Goal: Check status: Check status

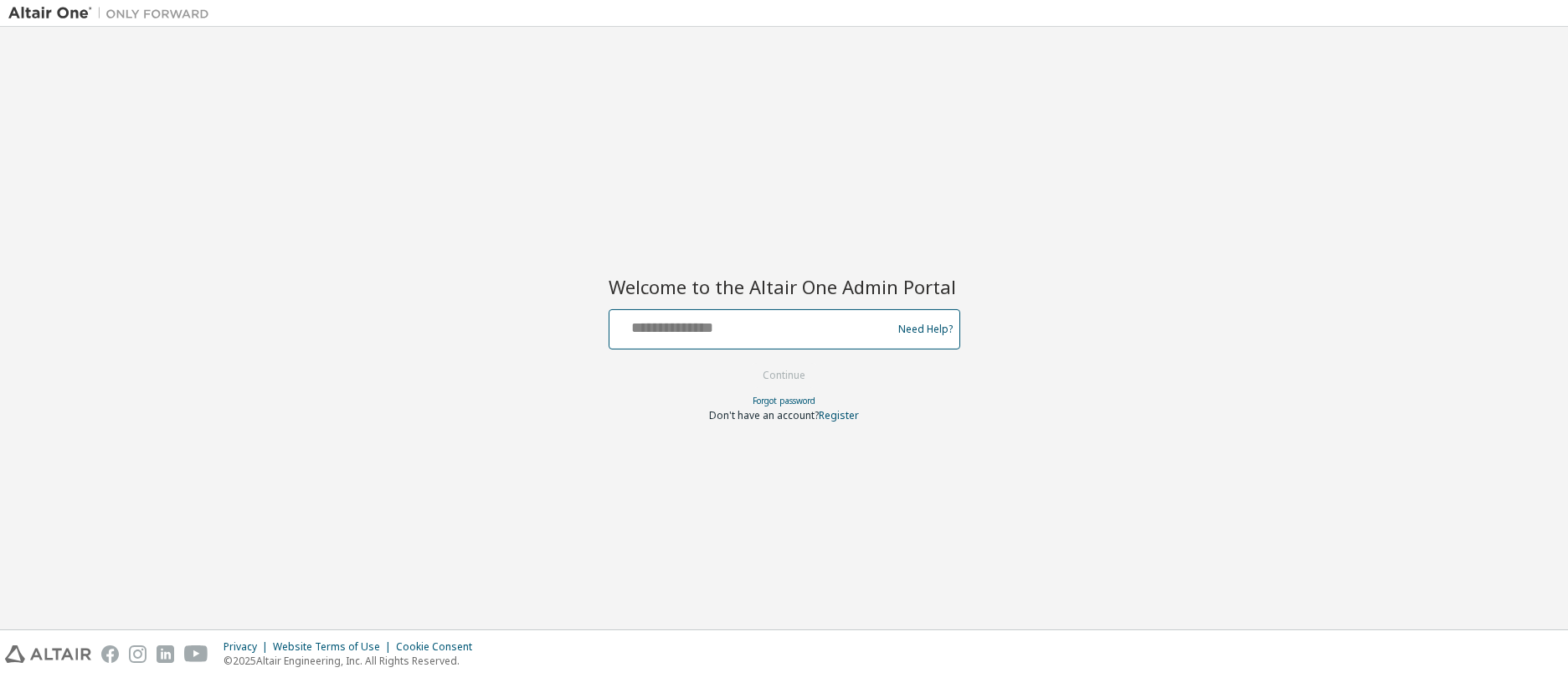
click at [746, 331] on input "text" at bounding box center [753, 326] width 273 height 24
click at [1116, 383] on div "Welcome to the Altair One Admin Portal Need Help? Please make sure that you pro…" at bounding box center [784, 328] width 1552 height 585
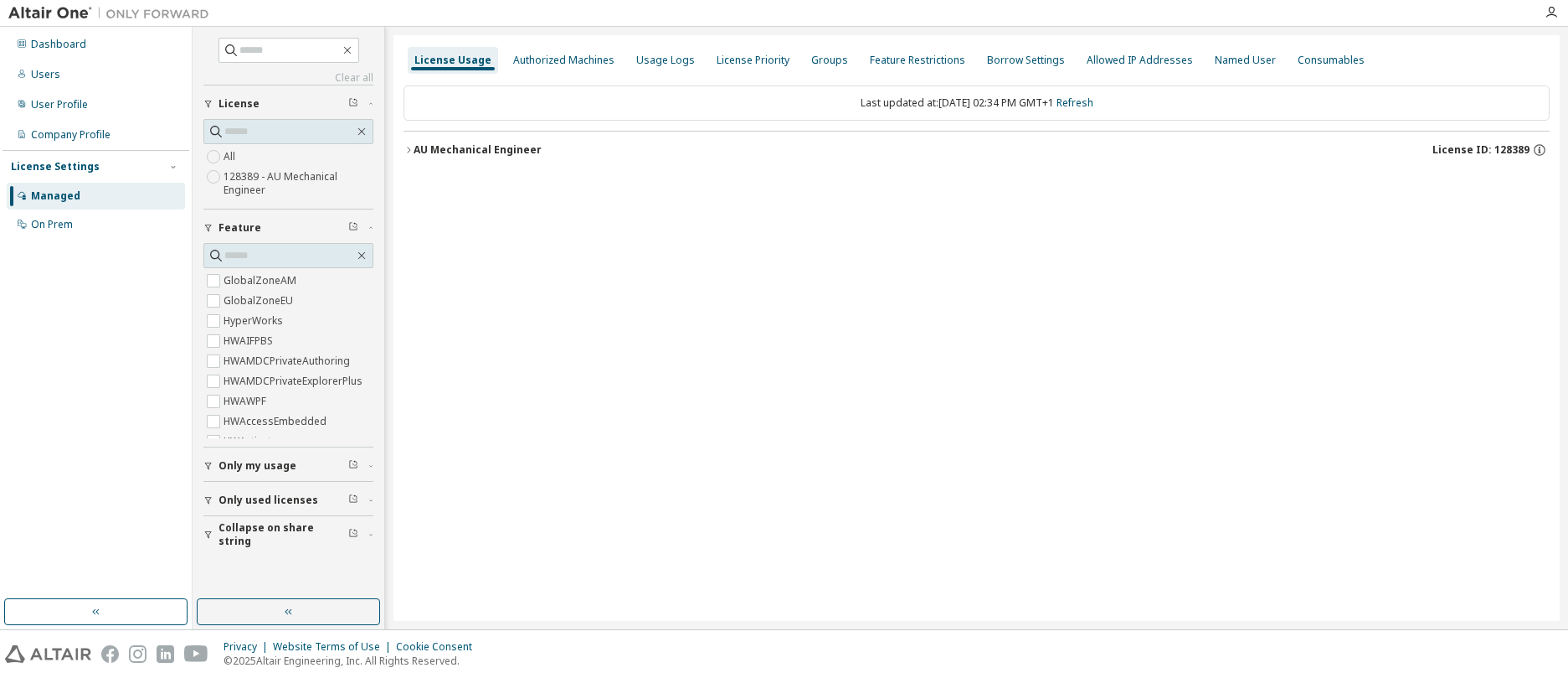
click at [209, 532] on icon "button" at bounding box center [209, 535] width 7 height 8
click at [411, 150] on icon "button" at bounding box center [408, 150] width 10 height 10
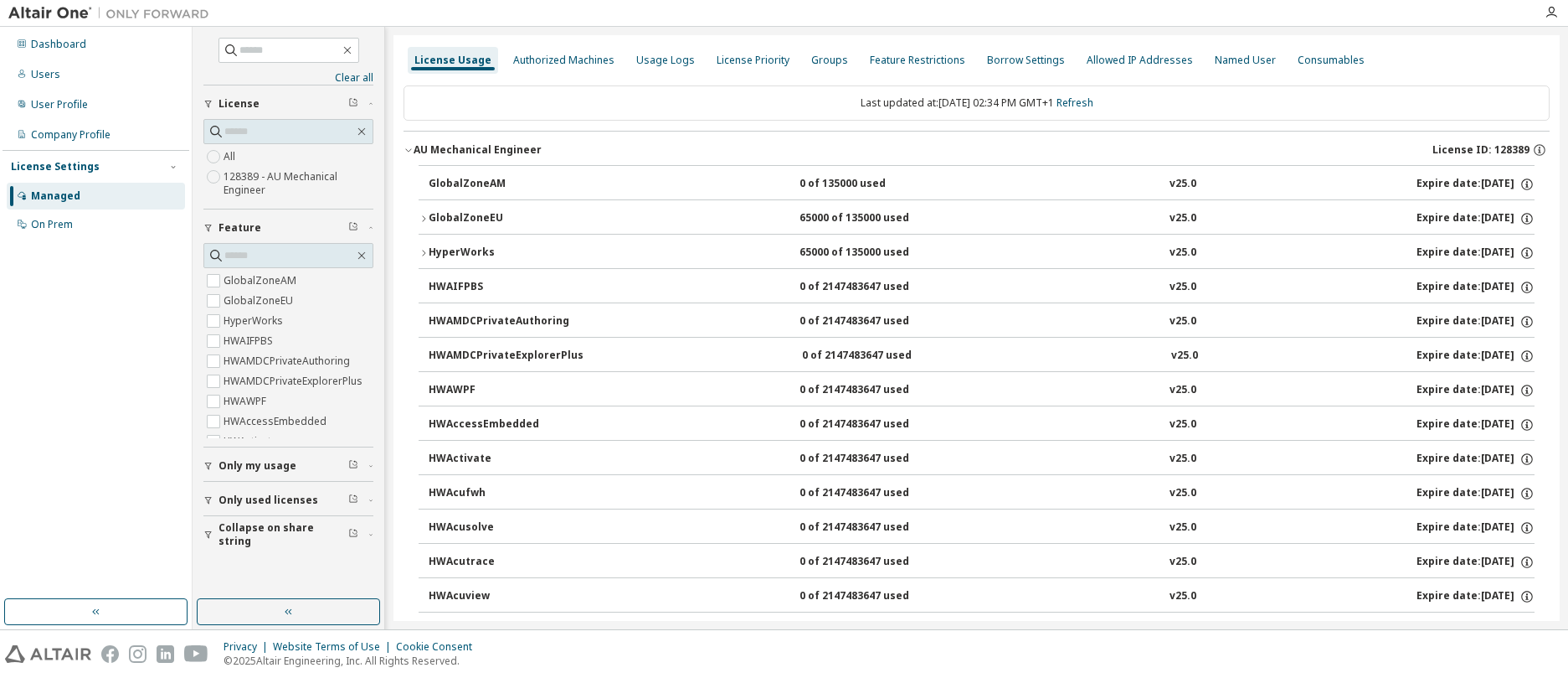
click at [424, 217] on icon "button" at bounding box center [423, 219] width 10 height 10
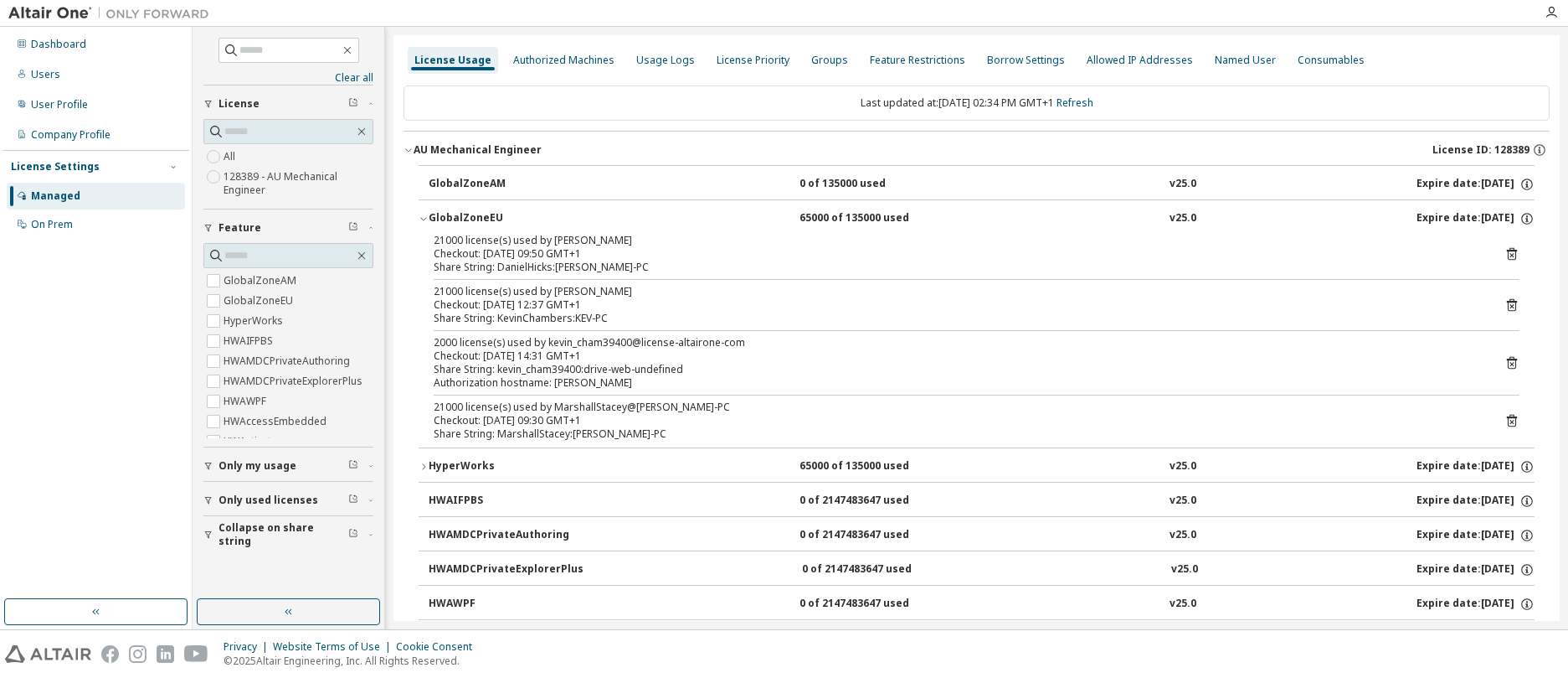
click at [1505, 305] on icon at bounding box center [1512, 305] width 15 height 15
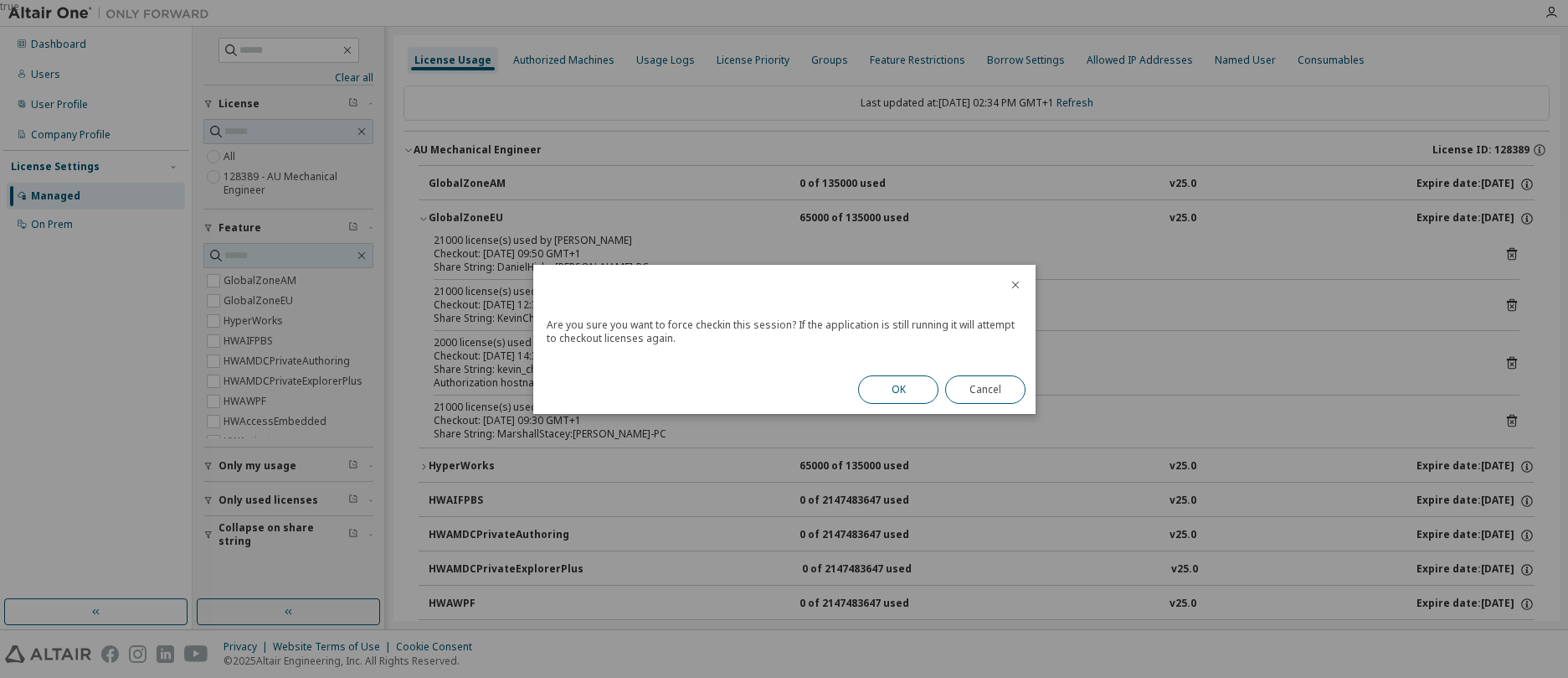
click at [912, 378] on button "OK" at bounding box center [898, 389] width 81 height 29
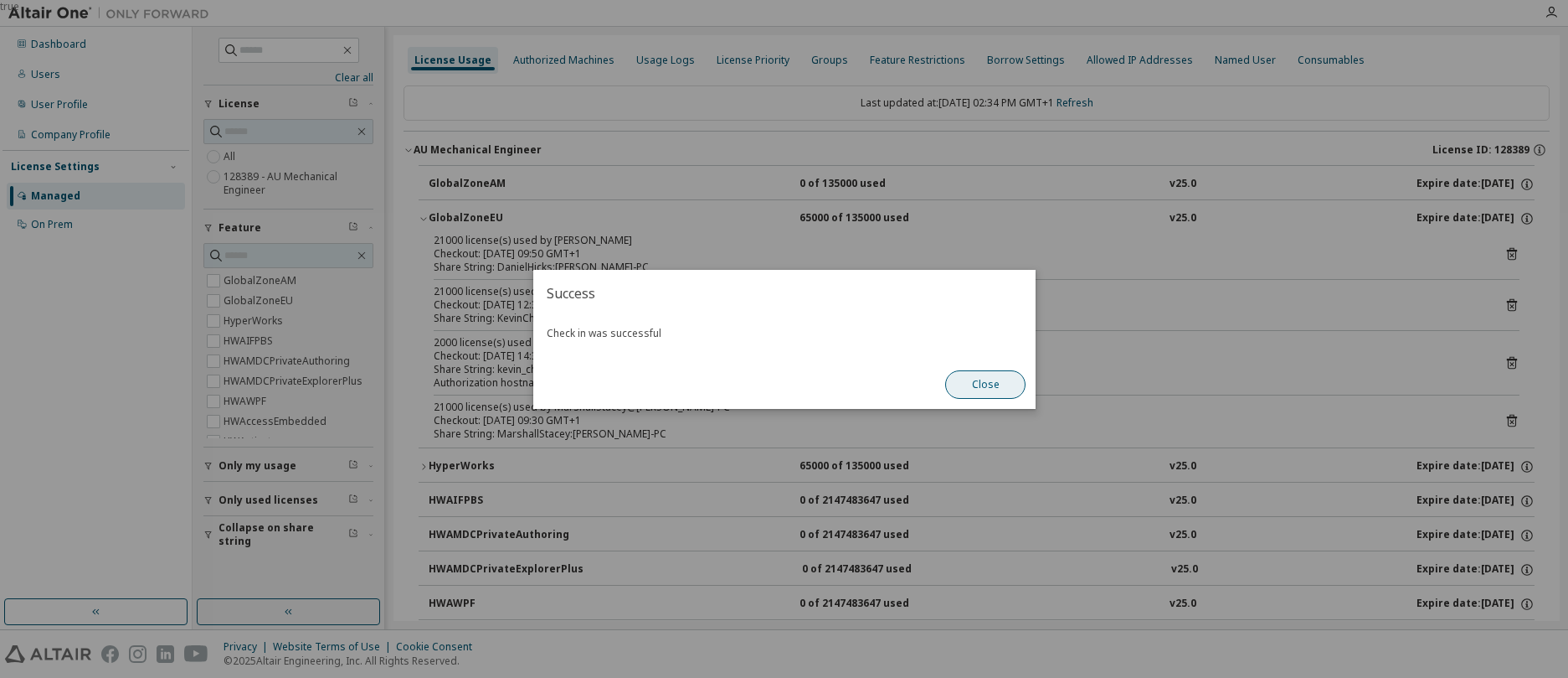
click at [980, 383] on button "Close" at bounding box center [985, 384] width 81 height 29
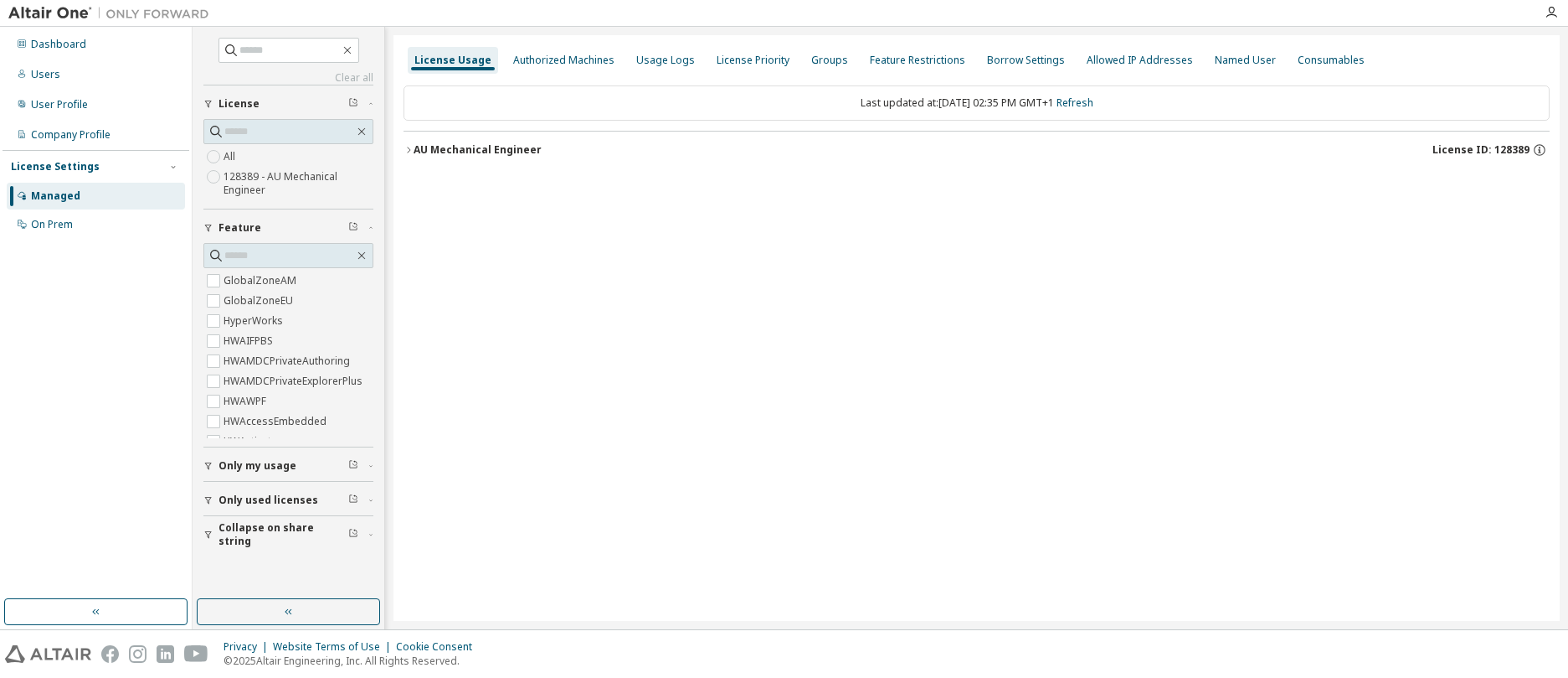
click at [207, 529] on icon "button" at bounding box center [209, 534] width 10 height 10
click at [407, 148] on icon "button" at bounding box center [408, 150] width 10 height 10
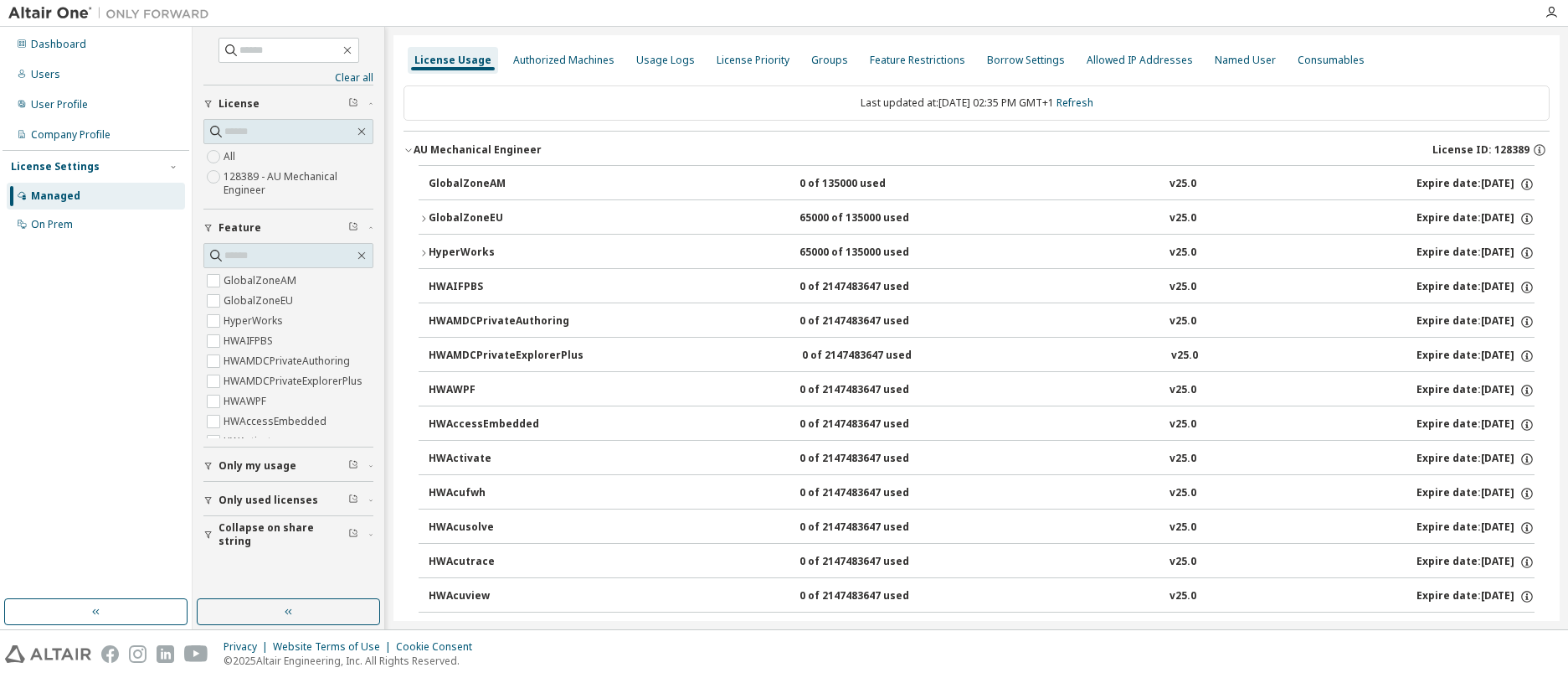
click at [424, 216] on icon "button" at bounding box center [423, 219] width 10 height 10
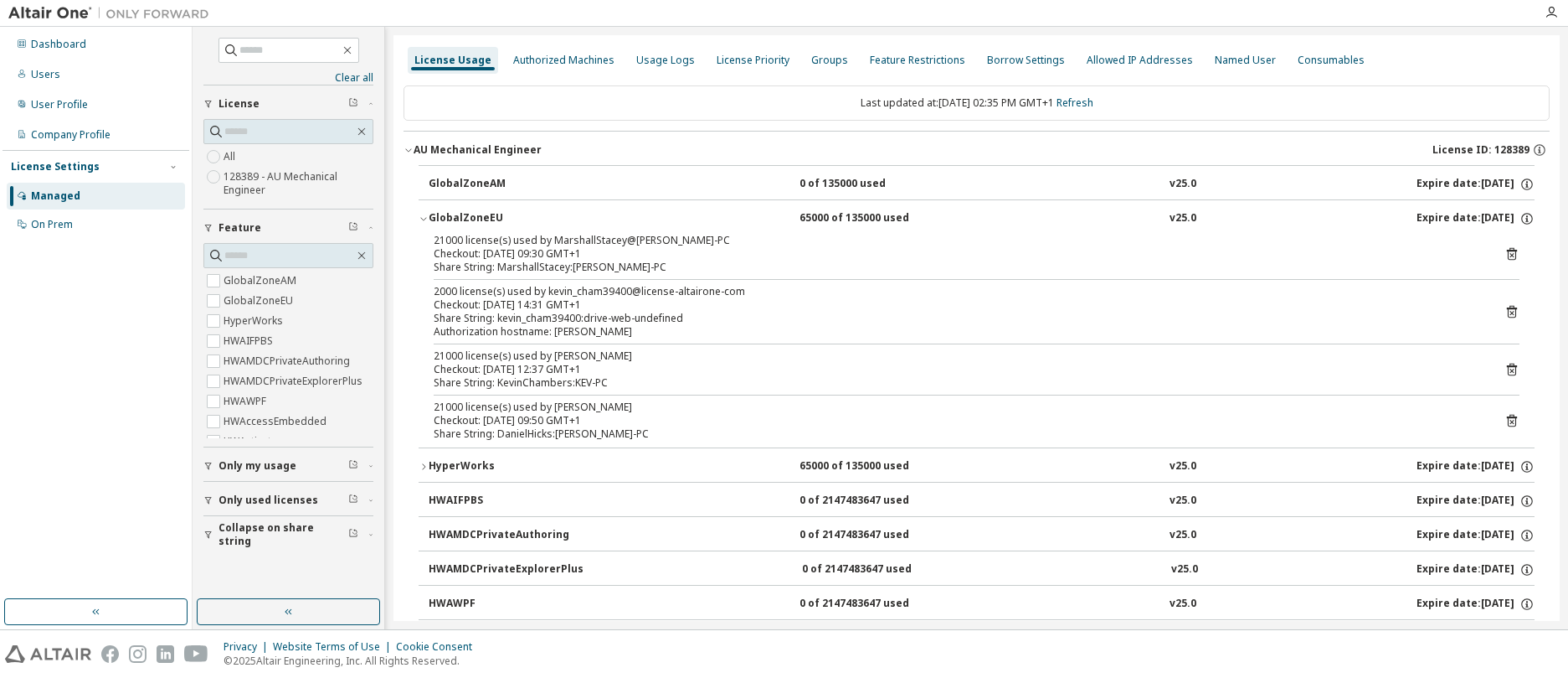
click at [542, 364] on div "Checkout: [DATE] 12:37 GMT+1" at bounding box center [957, 368] width 1046 height 13
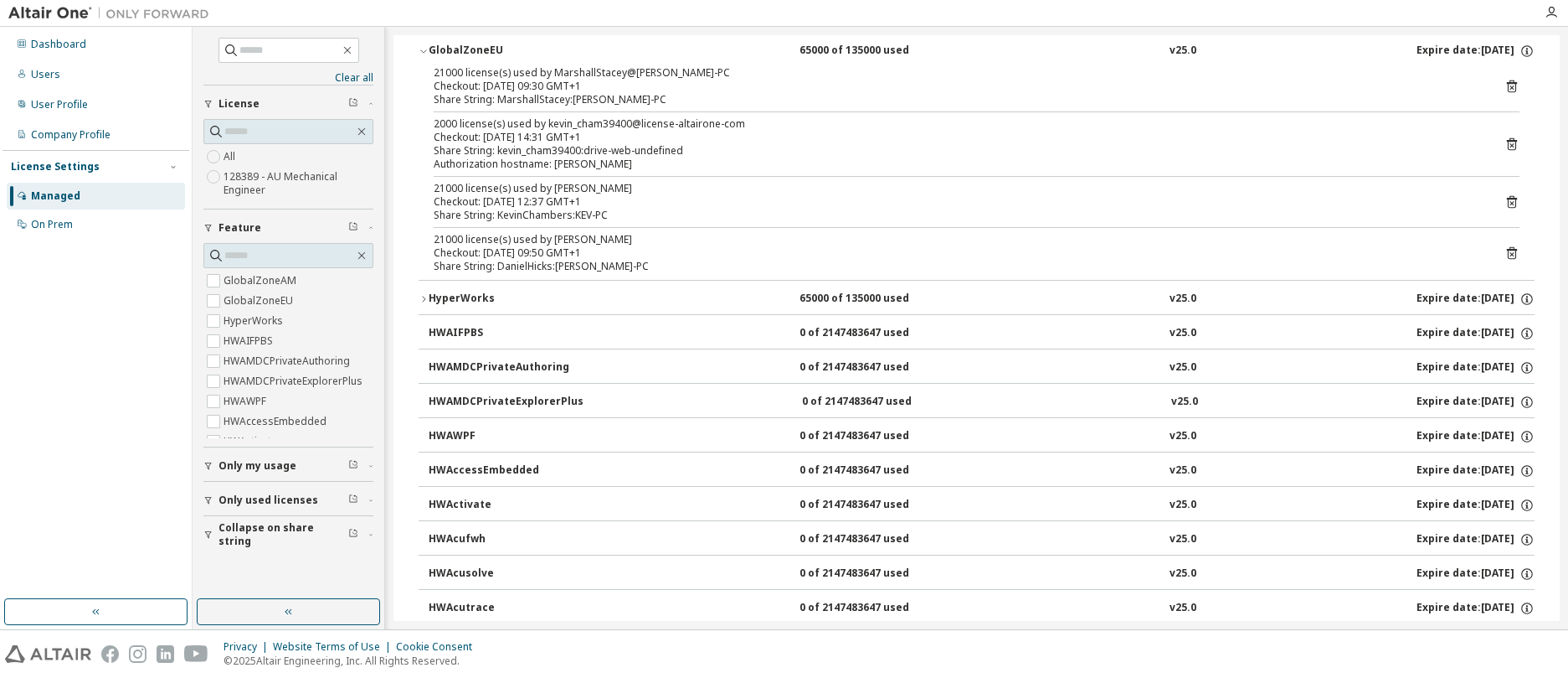
click at [421, 296] on icon "button" at bounding box center [423, 299] width 10 height 10
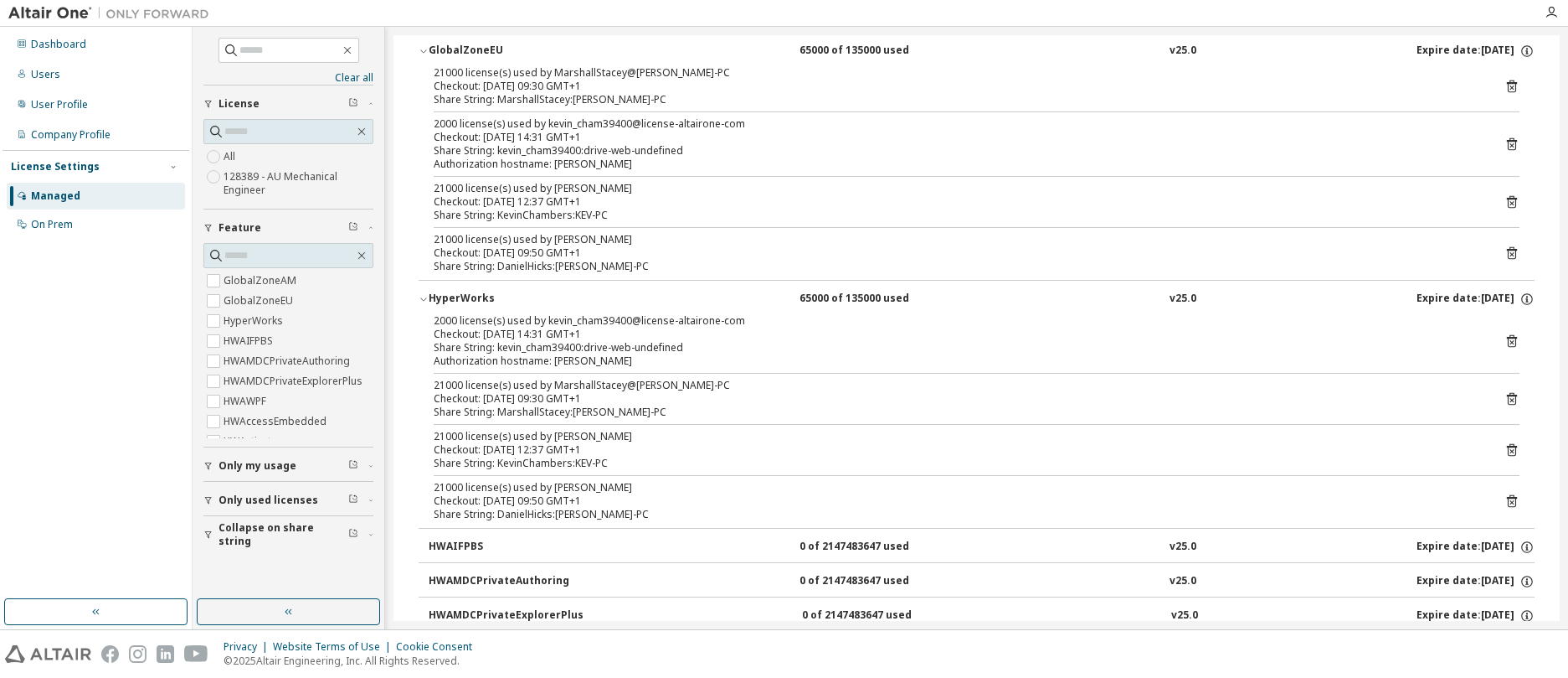
click at [616, 444] on div "Checkout: [DATE] 12:37 GMT+1" at bounding box center [957, 449] width 1046 height 13
click at [1505, 448] on icon at bounding box center [1512, 449] width 15 height 15
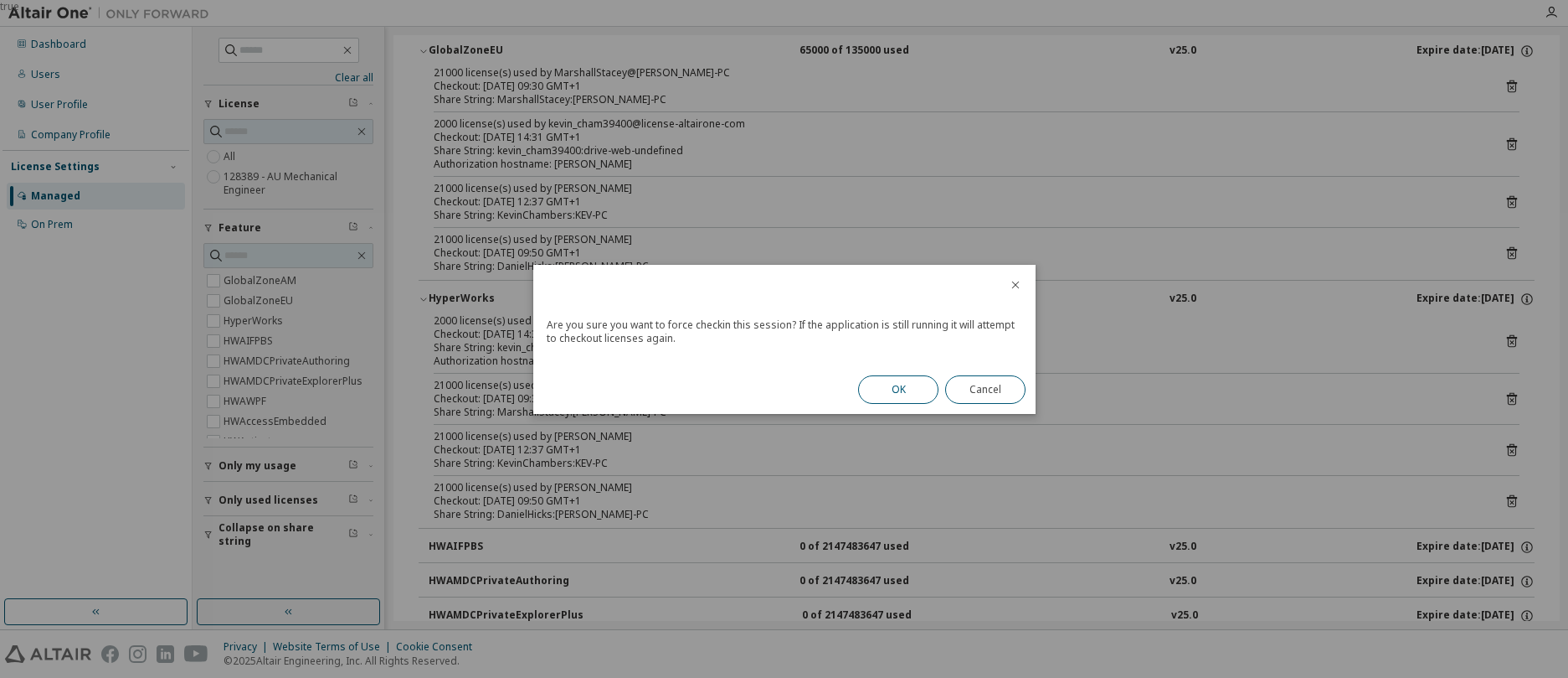
click at [906, 390] on button "OK" at bounding box center [898, 389] width 81 height 29
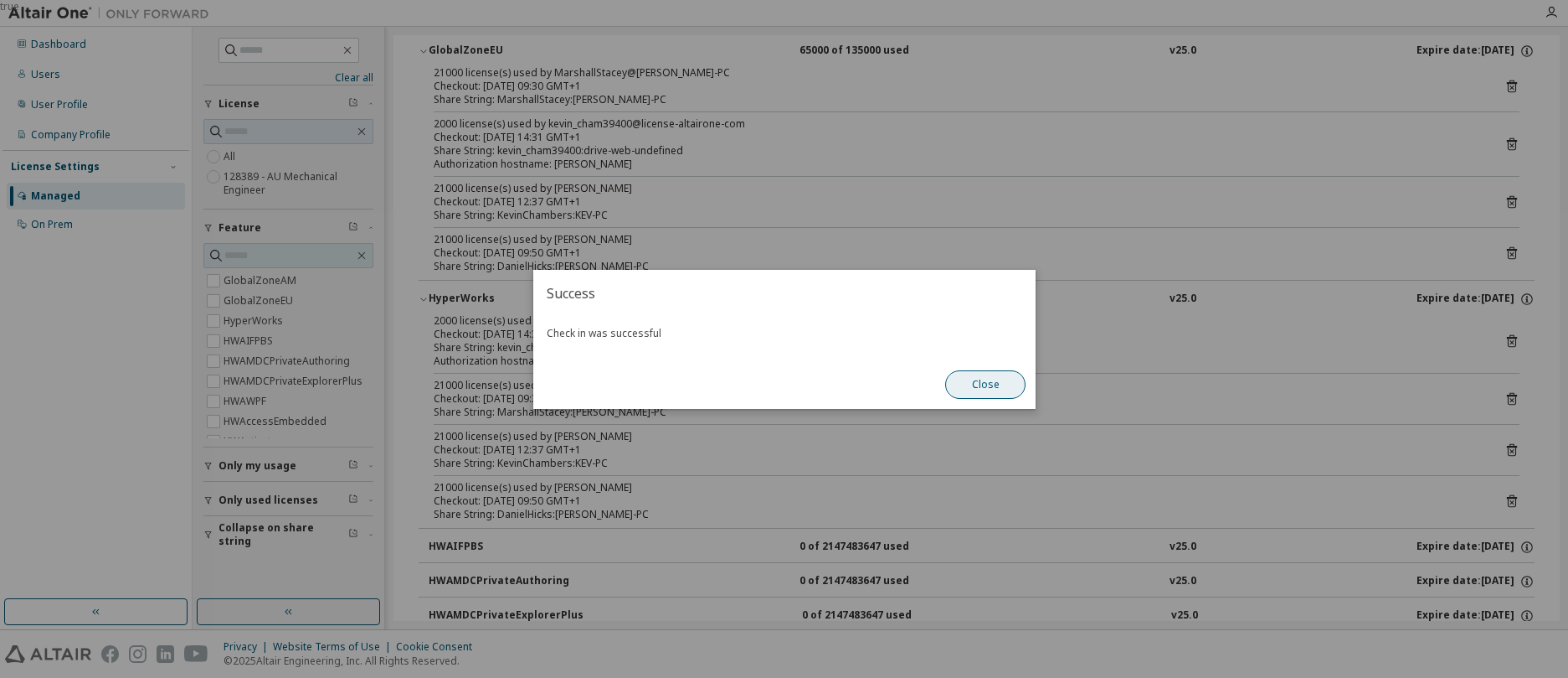
click at [973, 381] on button "Close" at bounding box center [985, 384] width 81 height 29
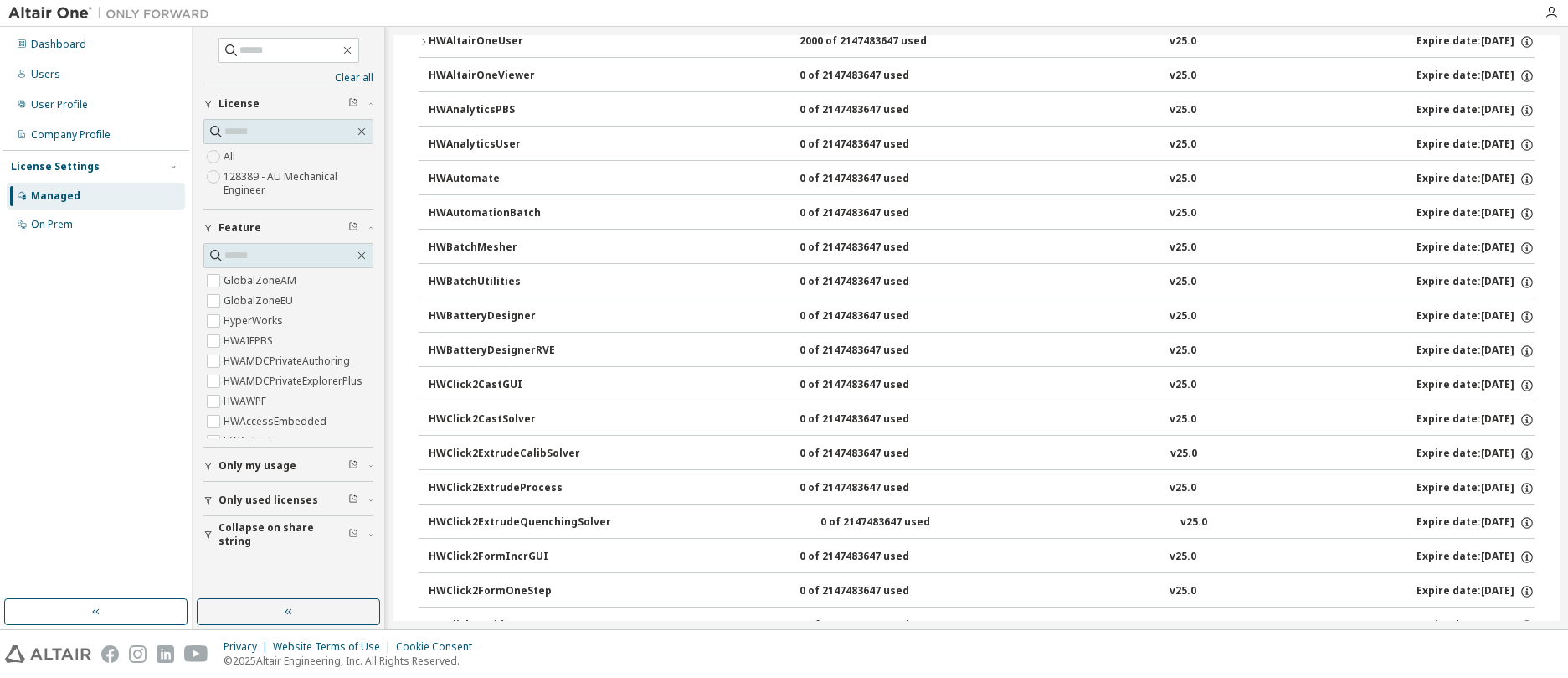
scroll to position [1089, 0]
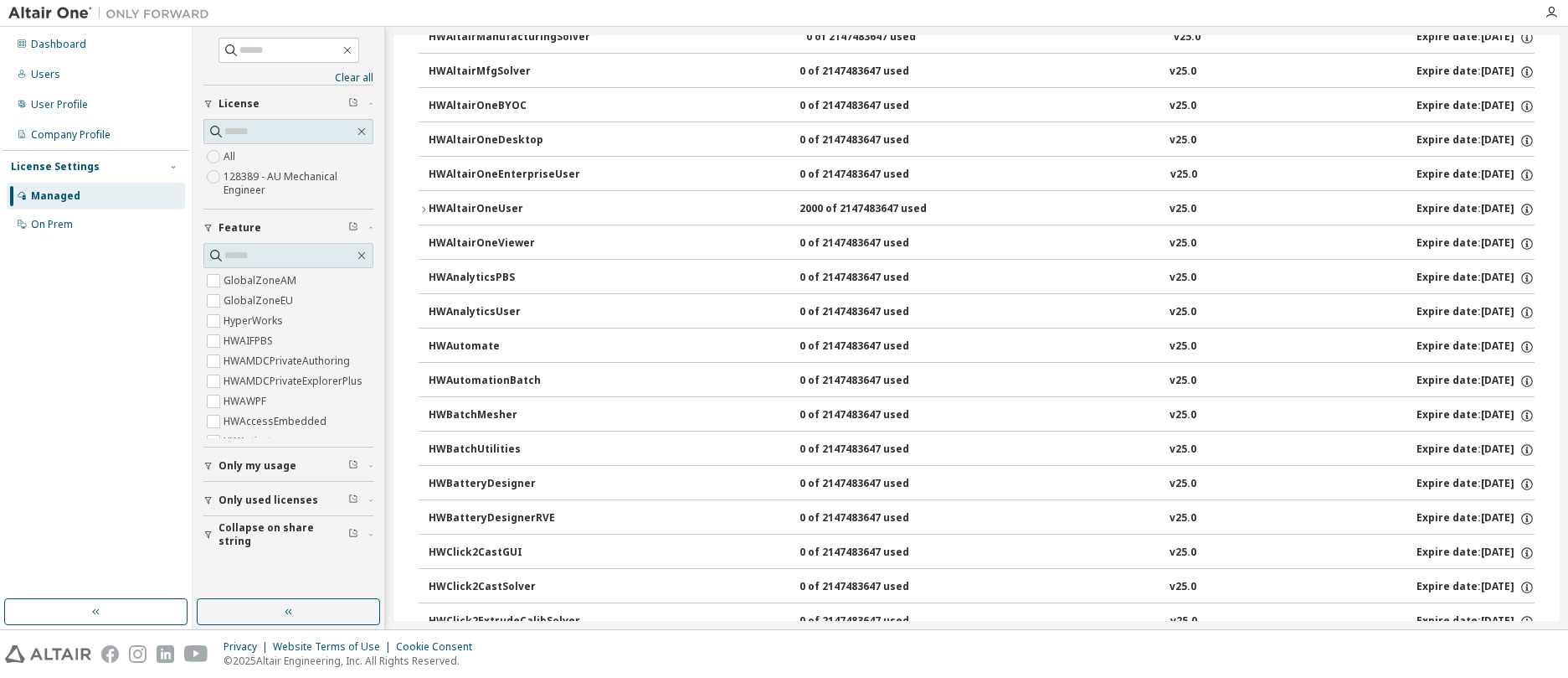
click at [425, 209] on icon "button" at bounding box center [423, 210] width 10 height 10
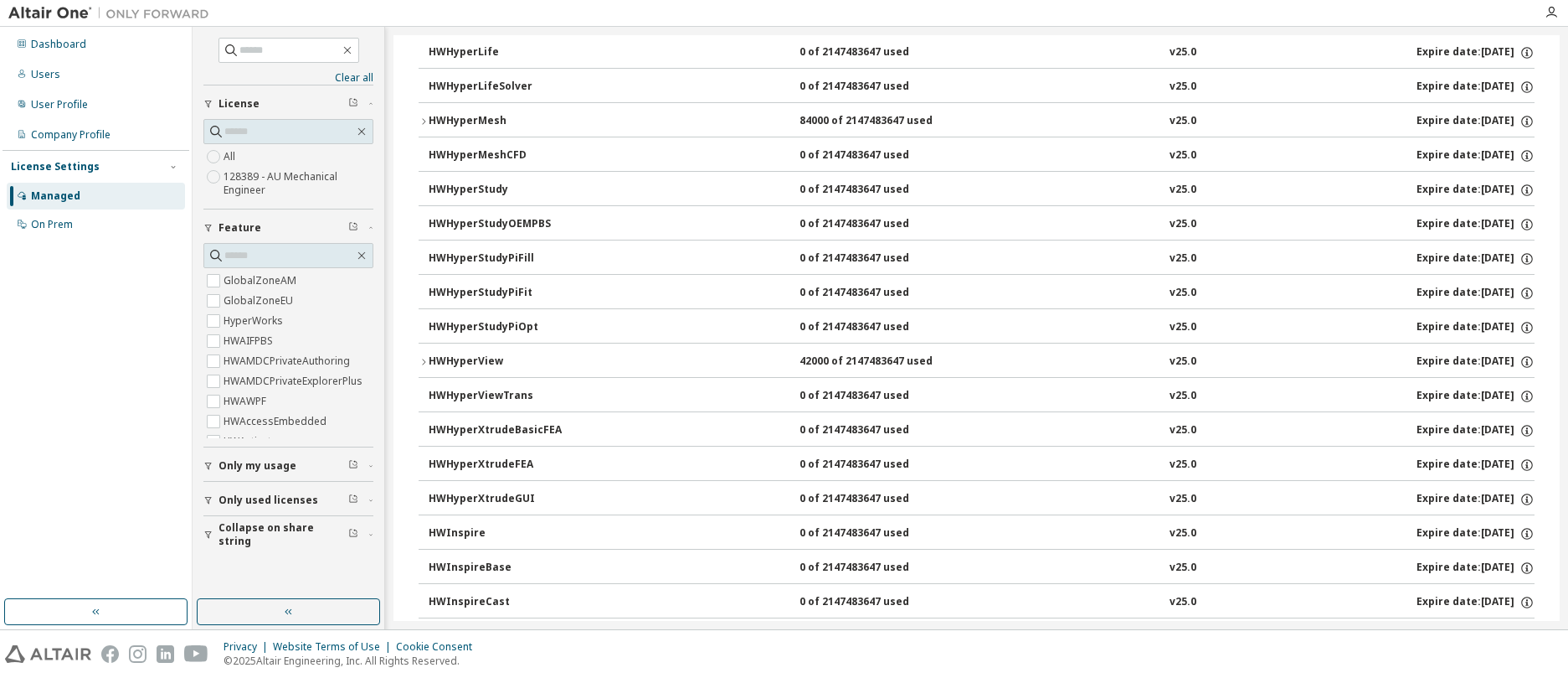
scroll to position [3769, 0]
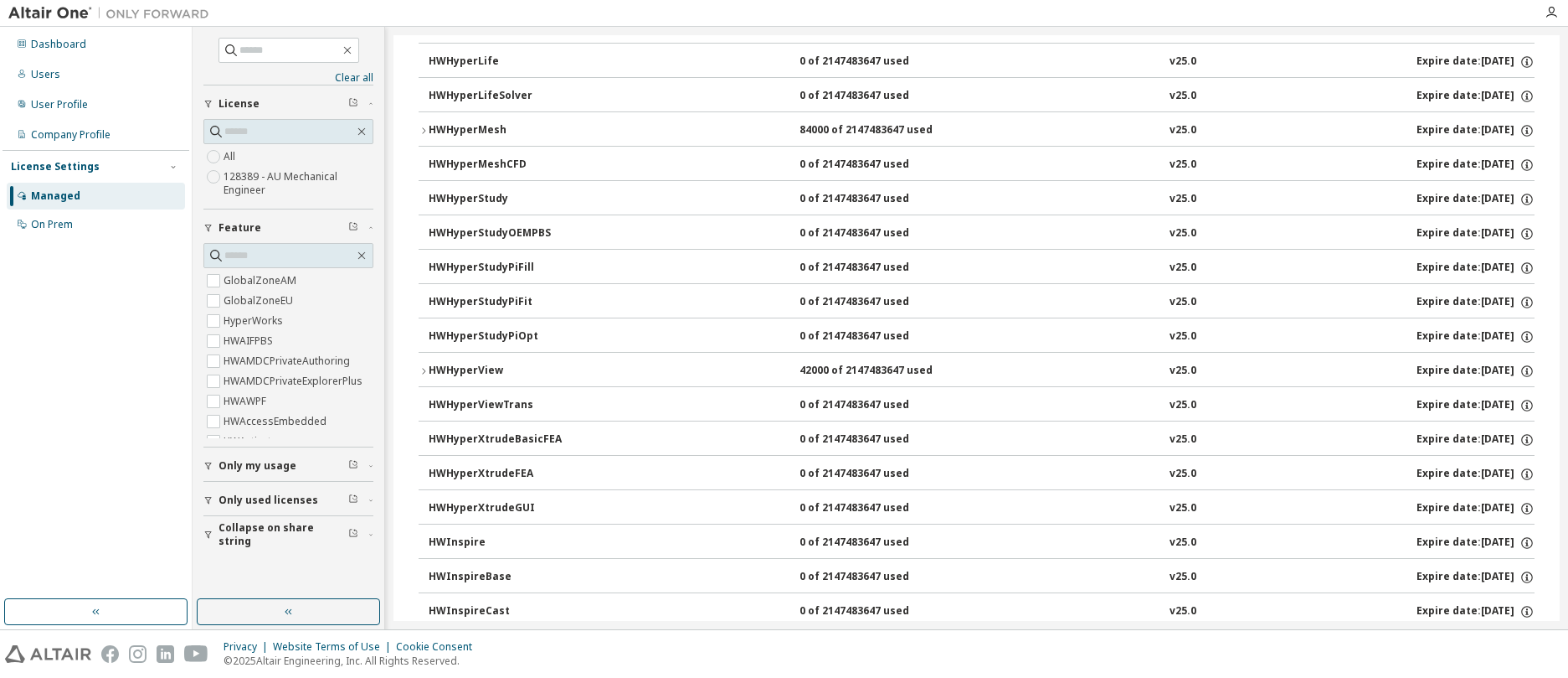
click at [424, 127] on icon "button" at bounding box center [423, 131] width 10 height 10
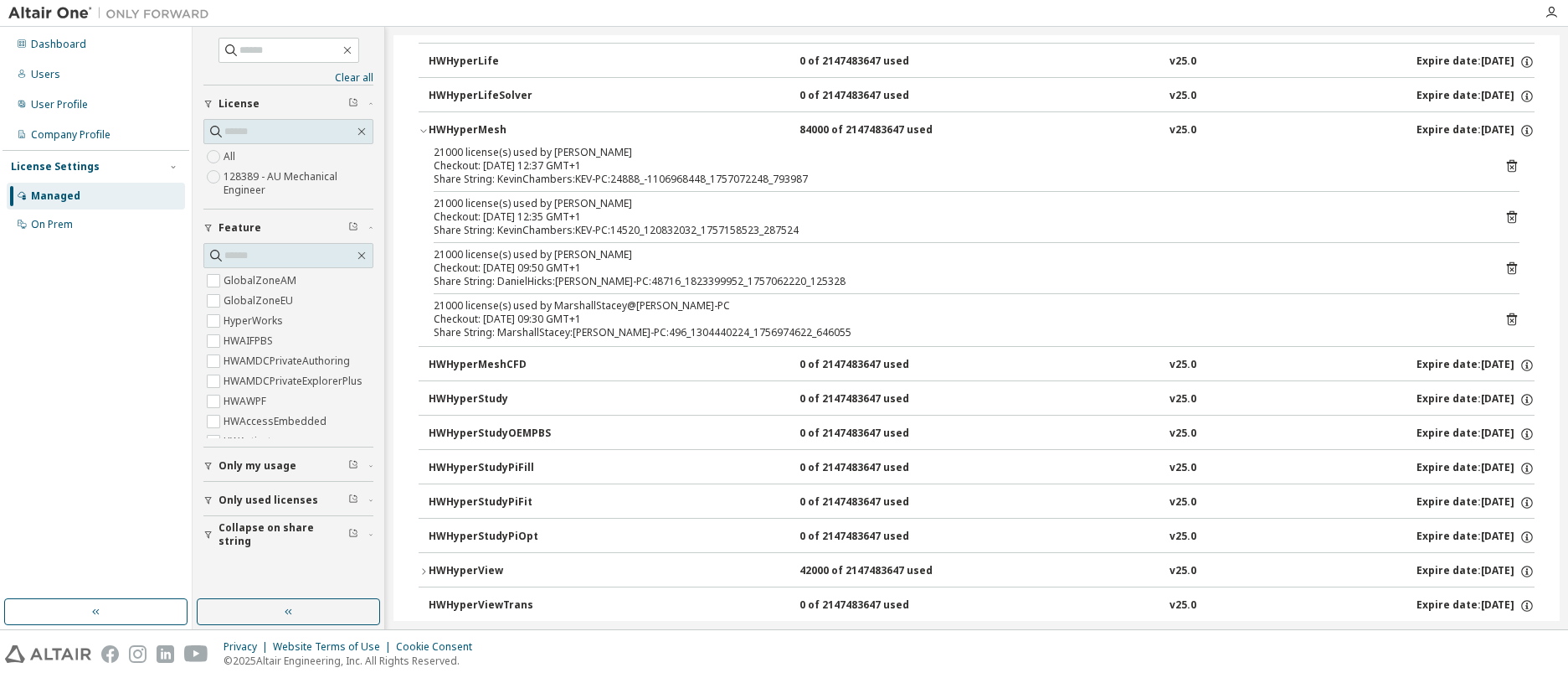
click at [671, 213] on div "Checkout: 2025-09-06 12:35 GMT+1" at bounding box center [957, 217] width 1046 height 13
click at [1505, 212] on icon at bounding box center [1512, 217] width 15 height 15
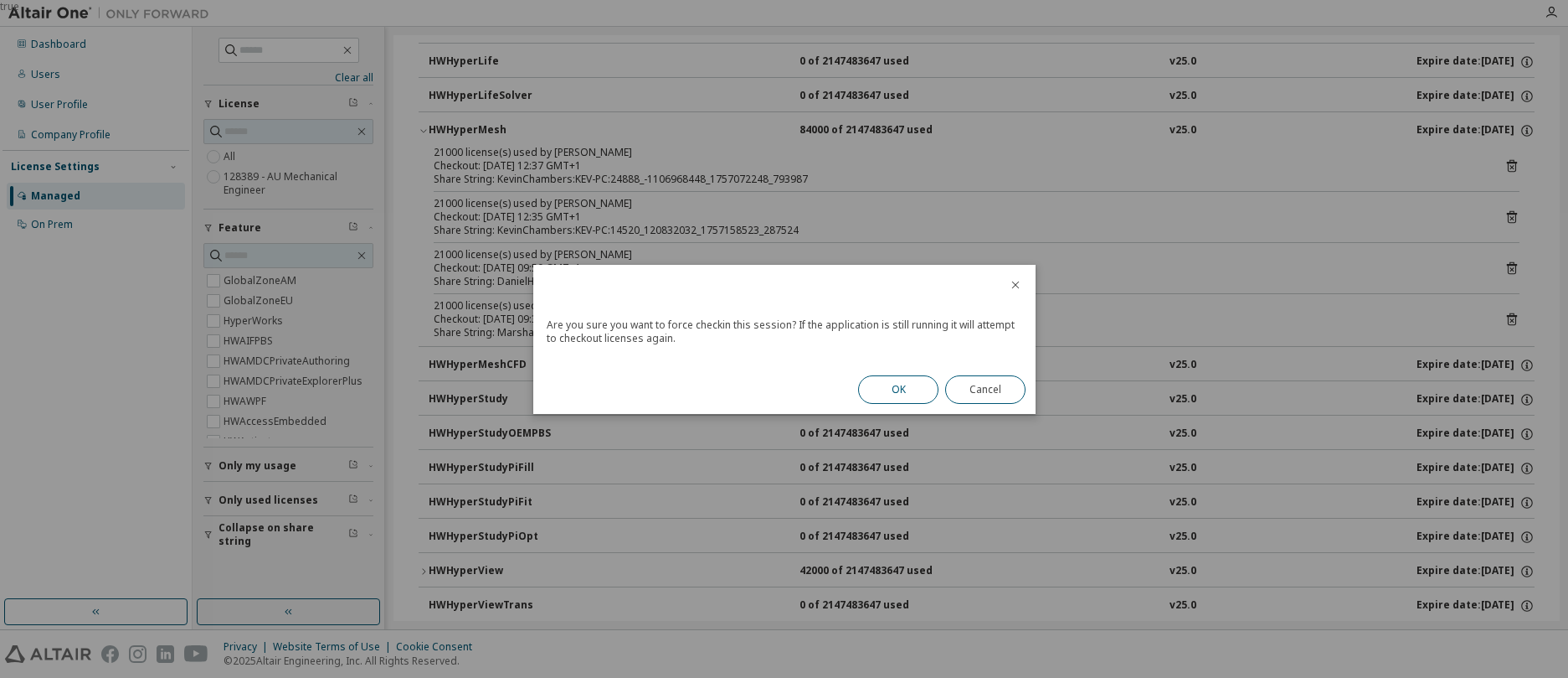
click at [901, 387] on button "OK" at bounding box center [898, 389] width 81 height 29
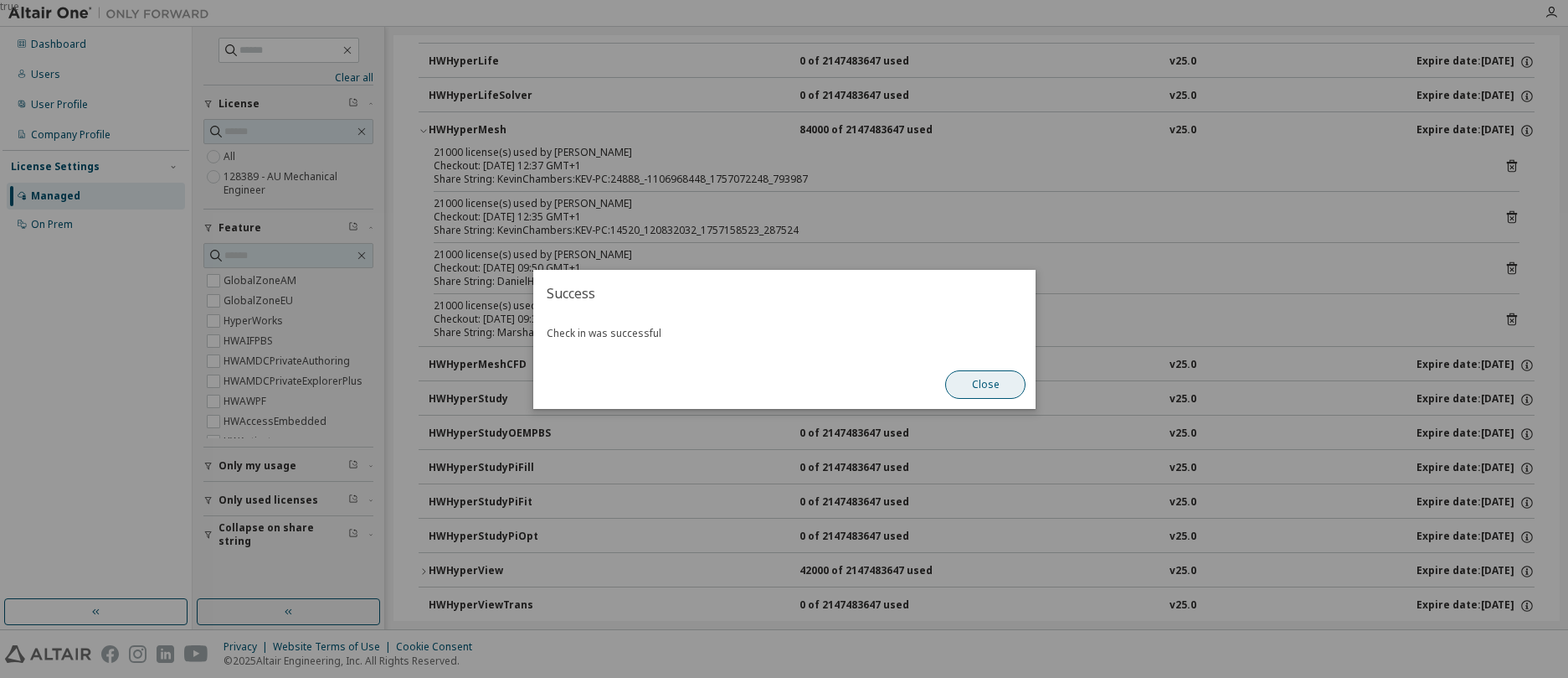
click at [981, 383] on button "Close" at bounding box center [985, 384] width 81 height 29
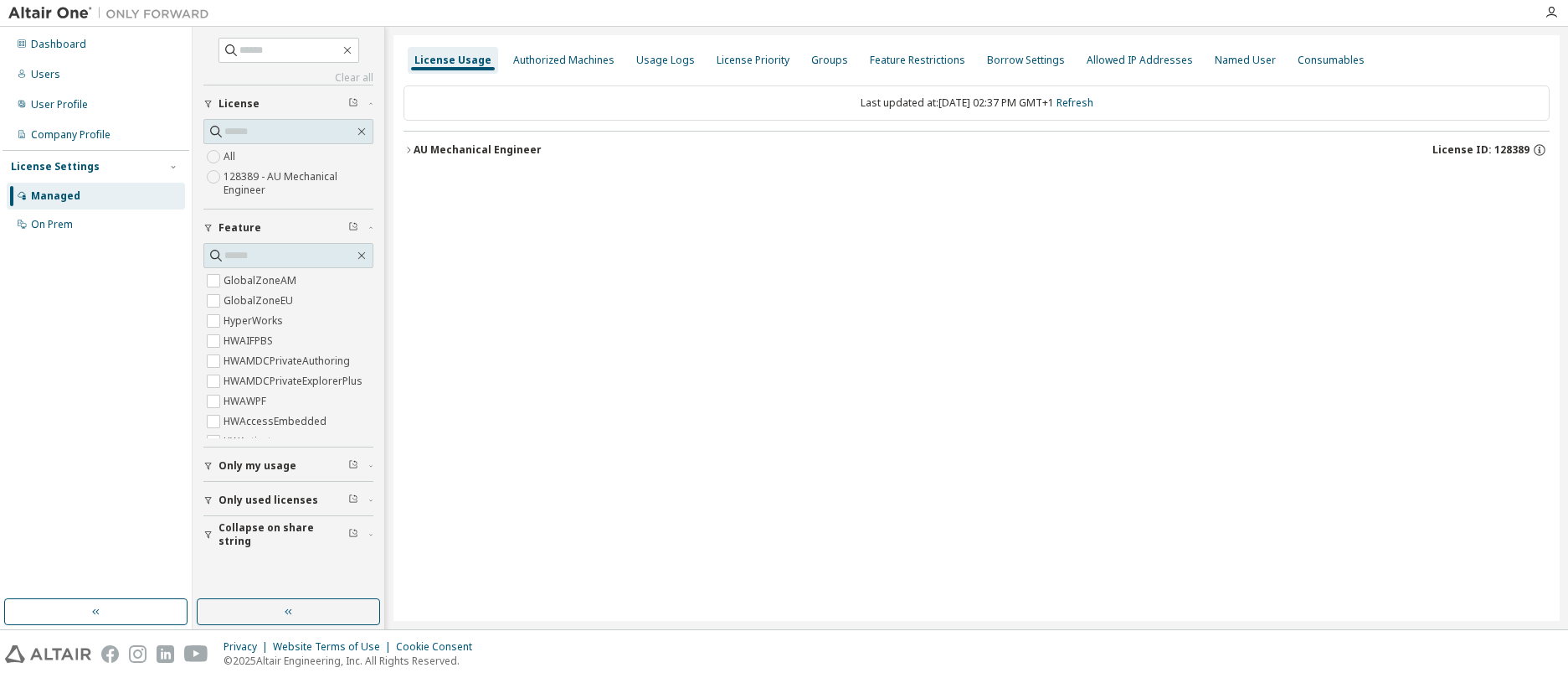
click at [407, 148] on icon "button" at bounding box center [408, 150] width 10 height 10
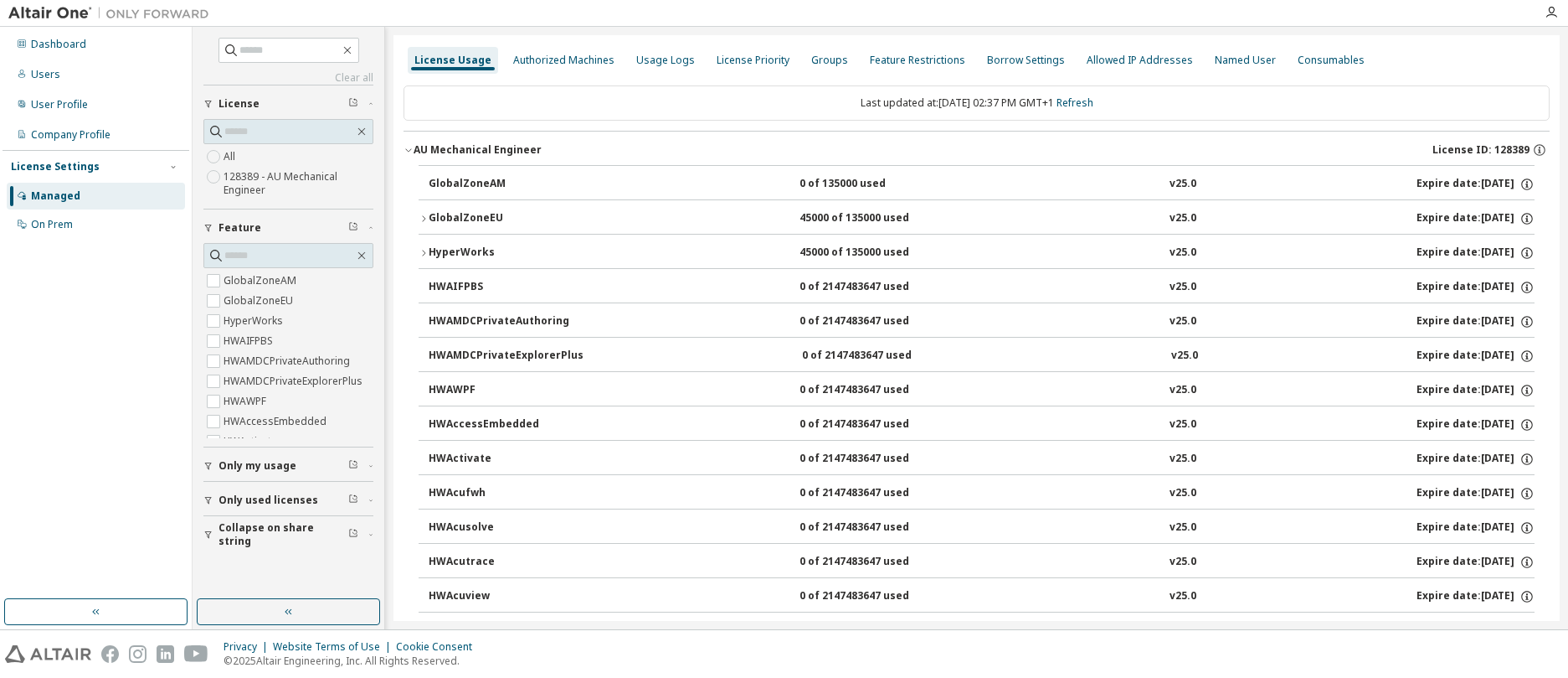
click at [425, 222] on icon "button" at bounding box center [423, 219] width 10 height 10
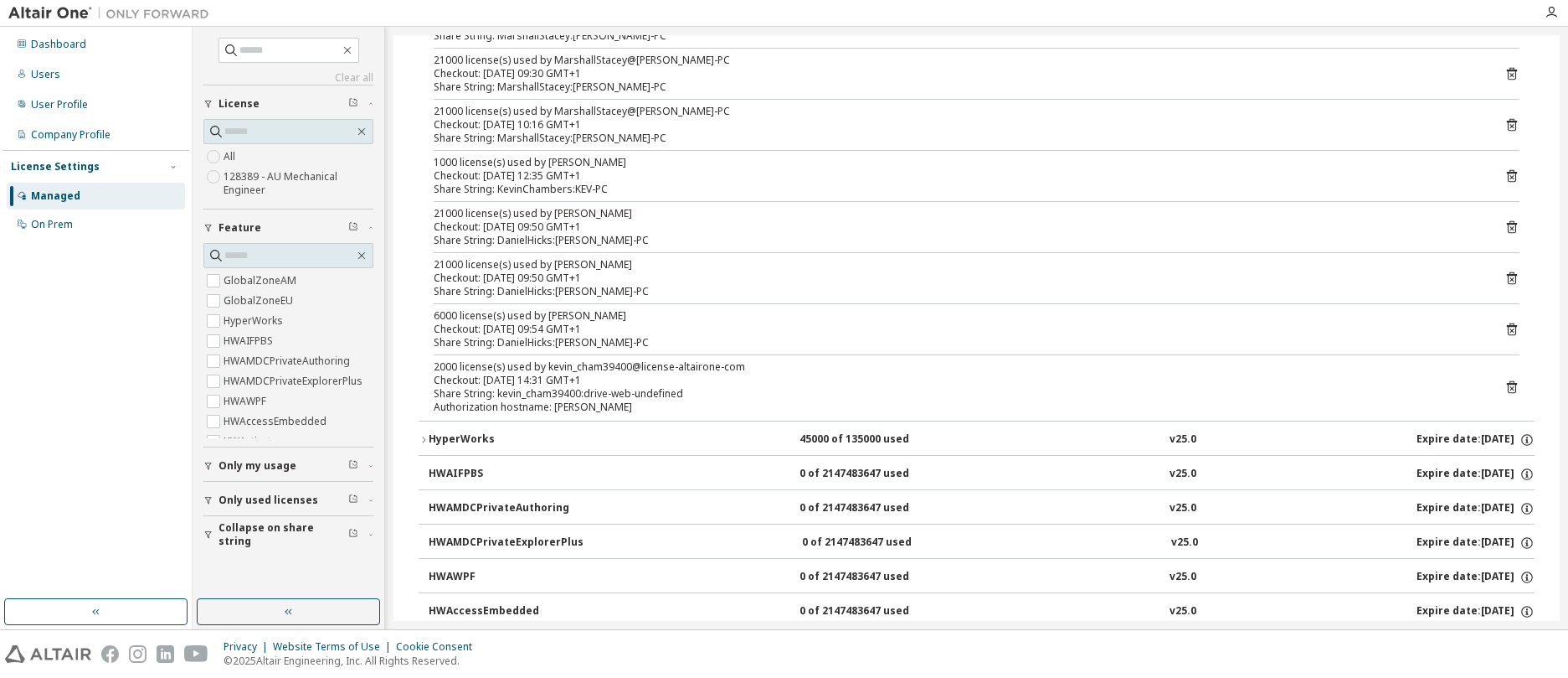
scroll to position [252, 0]
